Goal: Transaction & Acquisition: Purchase product/service

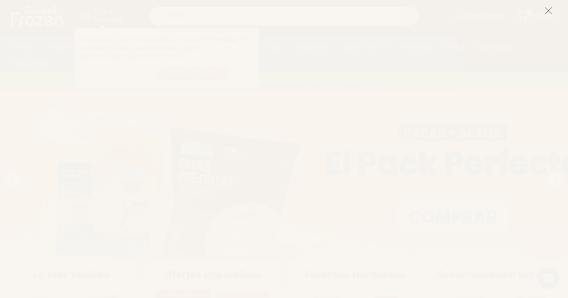
click at [551, 9] on icon at bounding box center [548, 11] width 8 height 8
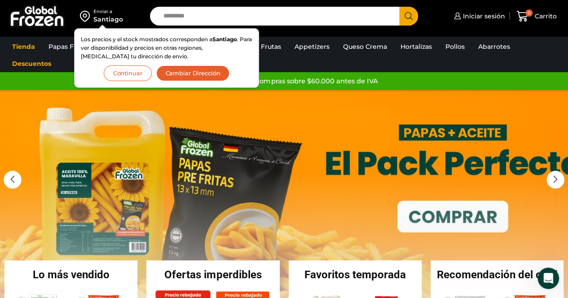
click at [225, 12] on input "Search input" at bounding box center [277, 16] width 236 height 19
click at [399, 7] on button "Search" at bounding box center [408, 16] width 19 height 19
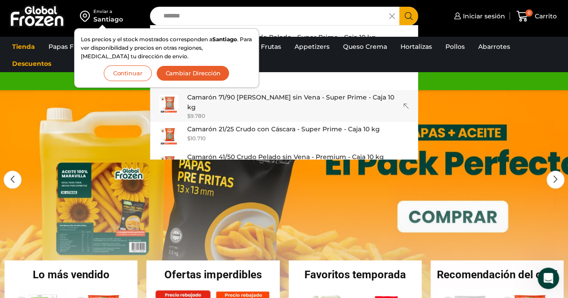
click at [320, 96] on p "Camarón 71/90 Crudo Pelado sin Vena - Super Prime - Caja 10 kg" at bounding box center [293, 102] width 213 height 20
type input "**********"
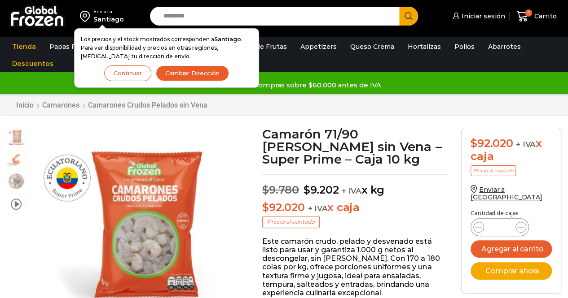
click at [141, 70] on button "Continuar" at bounding box center [127, 74] width 47 height 16
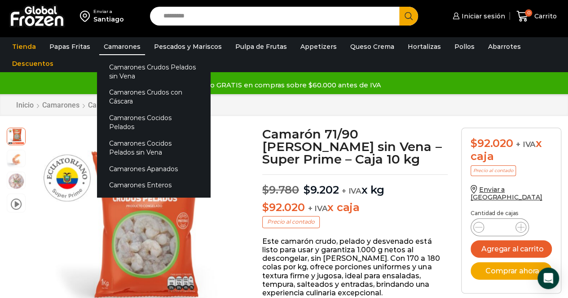
click at [122, 44] on link "Camarones" at bounding box center [122, 46] width 46 height 17
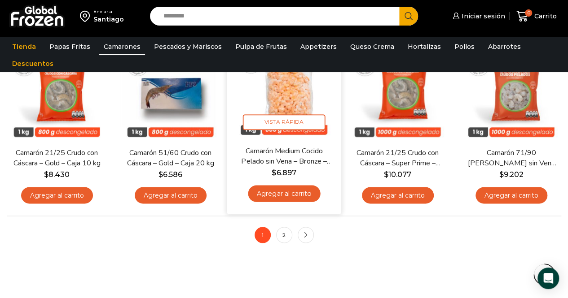
scroll to position [657, 0]
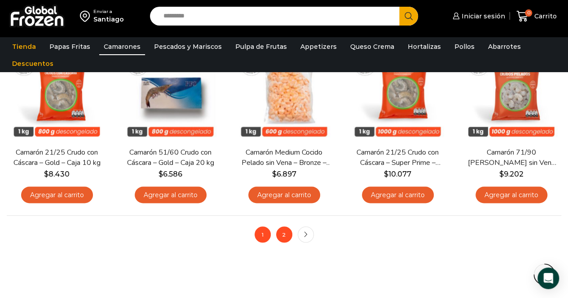
click at [283, 239] on link "2" at bounding box center [284, 235] width 16 height 16
